Goal: Use online tool/utility: Utilize a website feature to perform a specific function

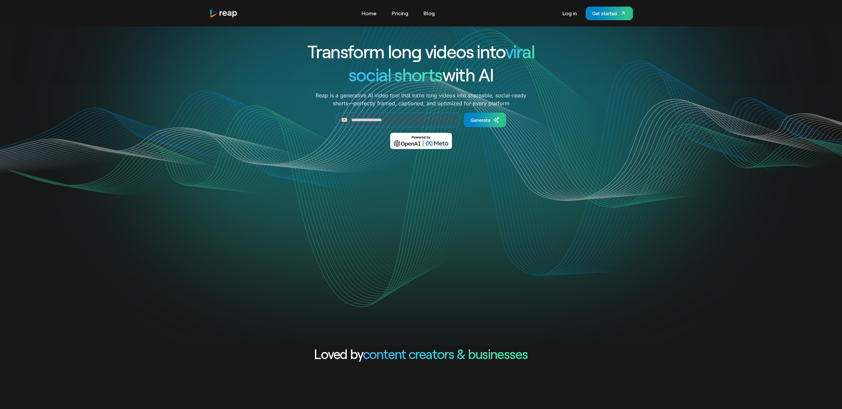
click at [574, 19] on div "Log in Get started" at bounding box center [596, 14] width 74 height 14
click at [574, 17] on link "Log in" at bounding box center [569, 13] width 21 height 11
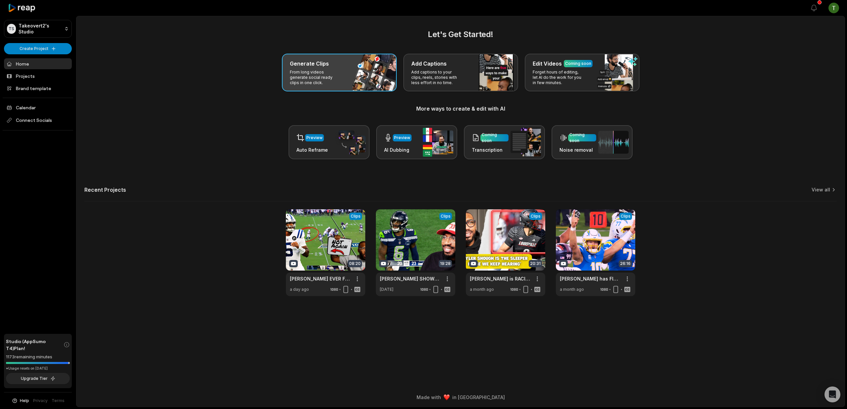
click at [338, 77] on p "From long videos generate social ready clips in one click." at bounding box center [315, 78] width 51 height 16
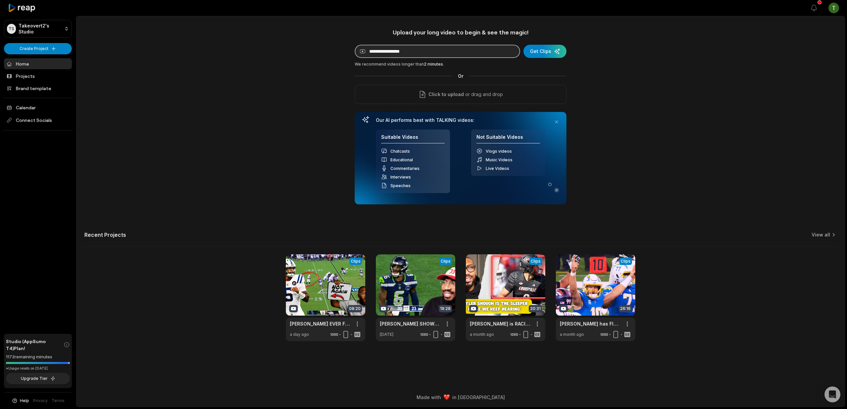
click at [398, 56] on input at bounding box center [437, 51] width 165 height 13
paste input "**********"
type input "**********"
click at [539, 51] on div "submit" at bounding box center [545, 51] width 43 height 13
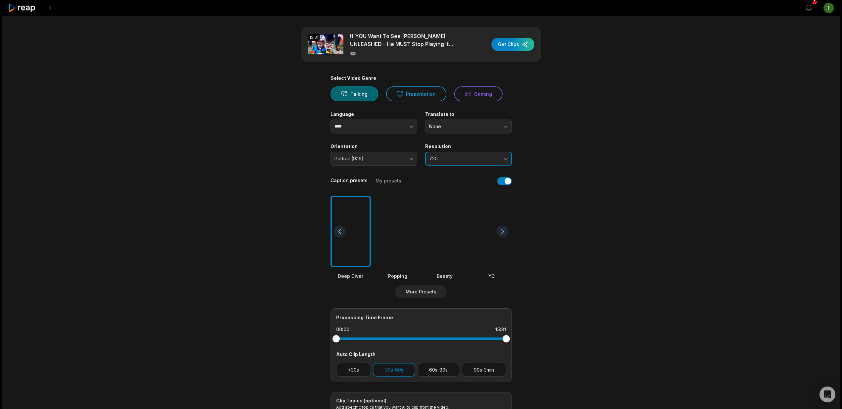
click at [457, 160] on span "720" at bounding box center [464, 159] width 70 height 6
click at [452, 189] on p "1080" at bounding box center [469, 186] width 78 height 7
click at [446, 215] on div at bounding box center [445, 232] width 40 height 72
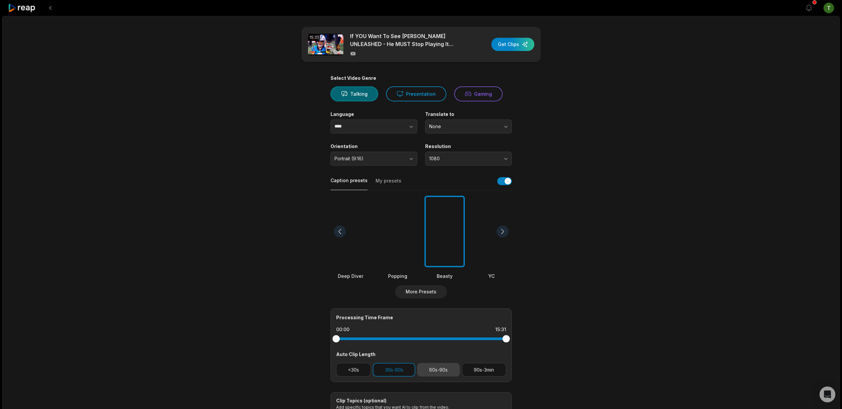
scroll to position [31, 0]
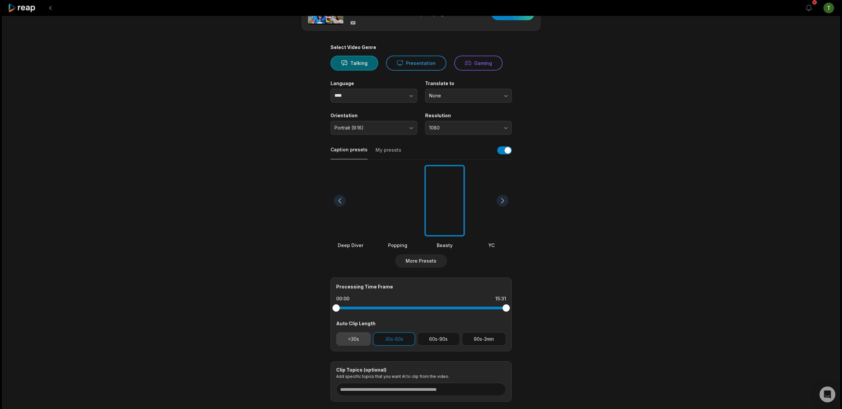
click at [360, 332] on button "<30s" at bounding box center [353, 339] width 35 height 14
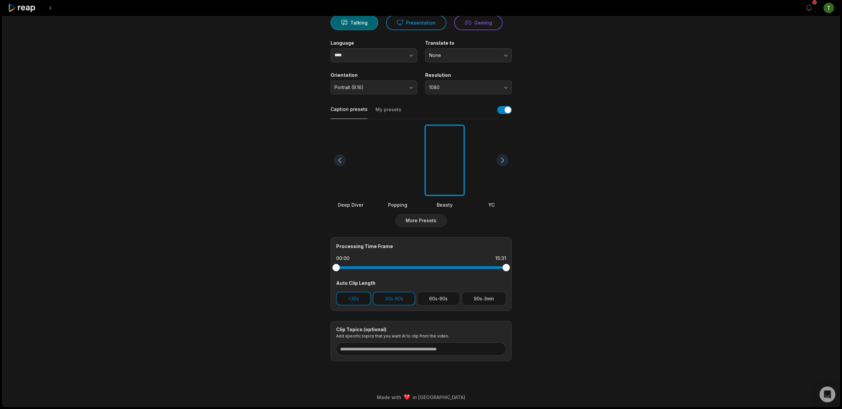
scroll to position [0, 0]
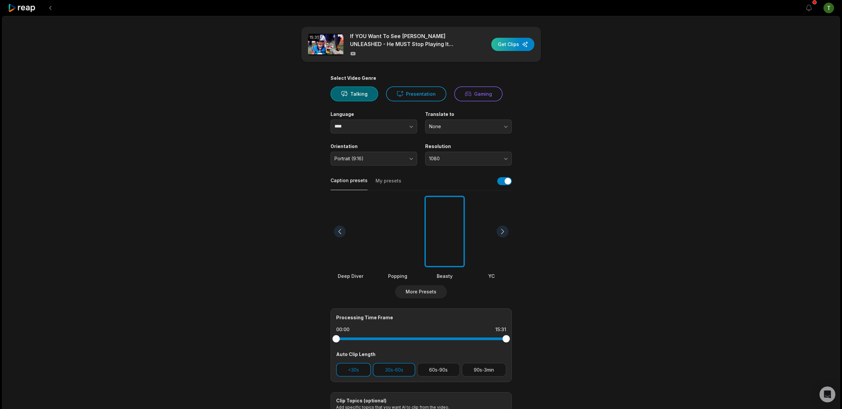
click at [522, 48] on div "button" at bounding box center [512, 44] width 43 height 13
